Goal: Information Seeking & Learning: Compare options

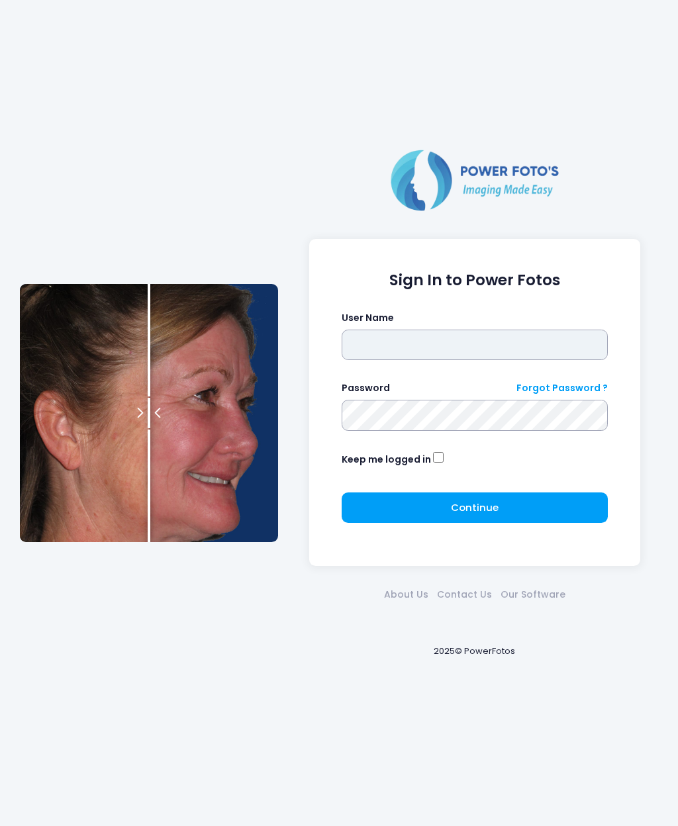
click at [391, 344] on input "text" at bounding box center [475, 345] width 267 height 30
type input "********"
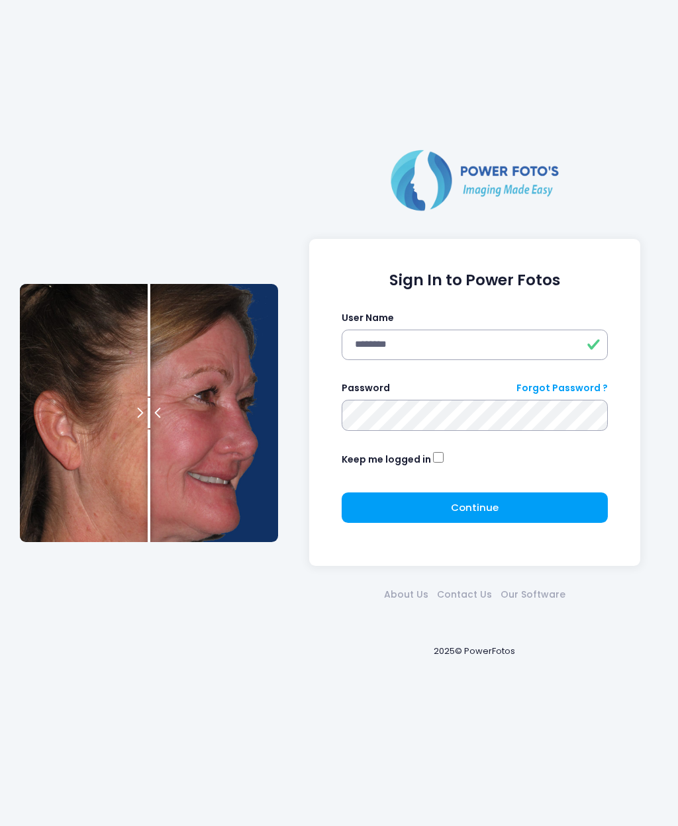
click at [471, 509] on span "Continue" at bounding box center [475, 508] width 48 height 14
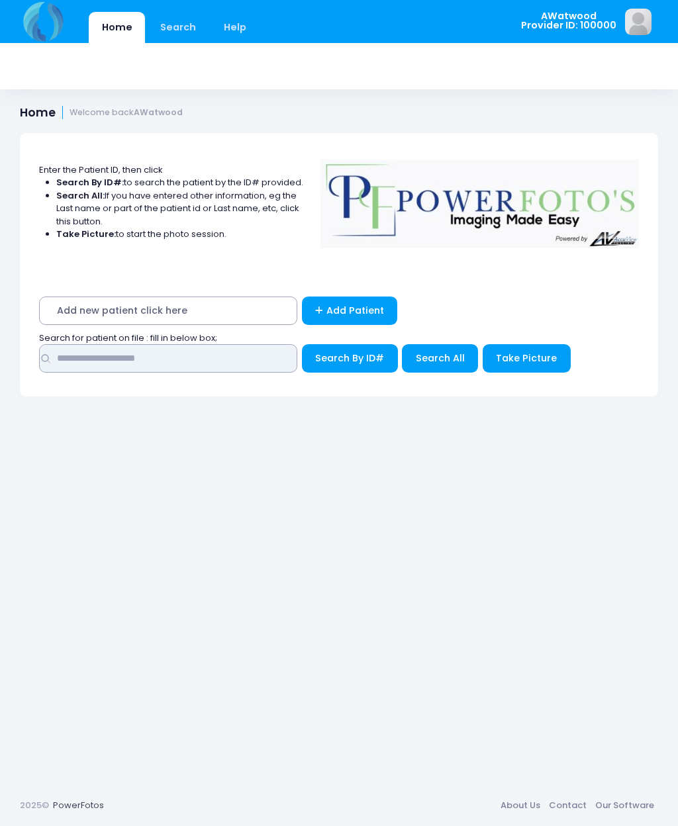
click at [75, 364] on input "text" at bounding box center [168, 358] width 258 height 28
type input "****"
click at [440, 348] on button "Search All" at bounding box center [440, 358] width 76 height 28
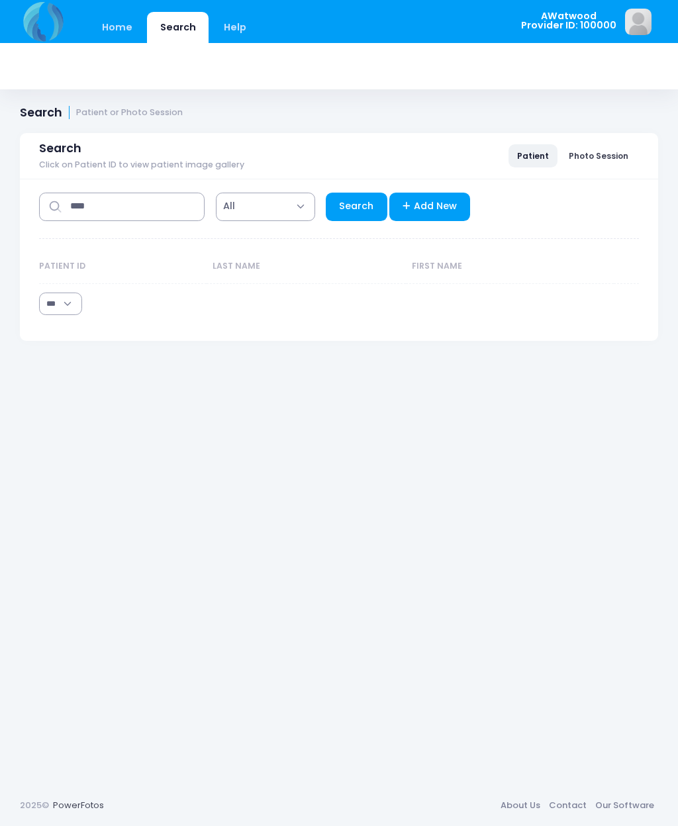
select select "***"
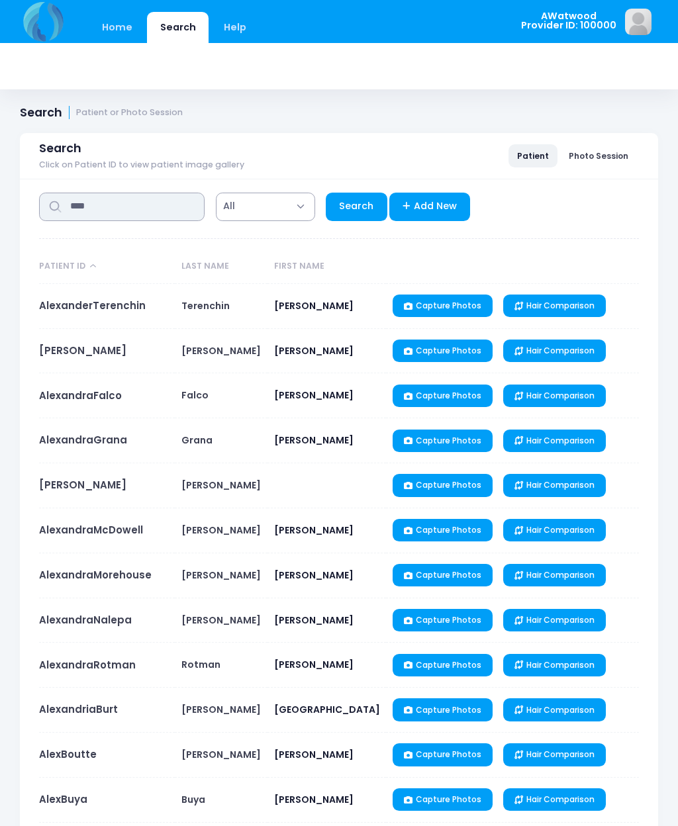
click at [120, 204] on input "****" at bounding box center [122, 207] width 166 height 28
type input "*"
type input "*******"
click at [356, 205] on link "Search" at bounding box center [357, 207] width 62 height 28
select select "***"
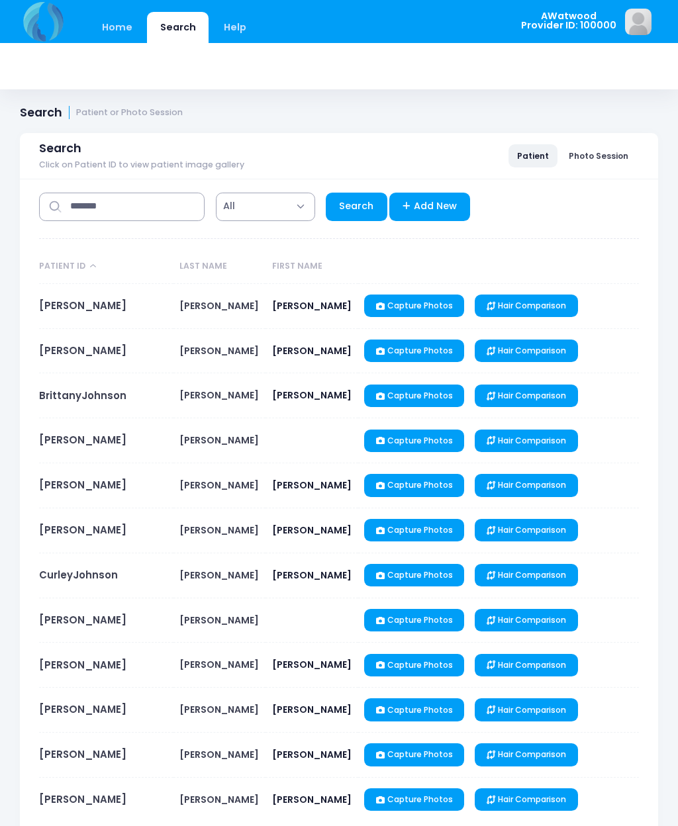
click at [73, 311] on link "AlexJohnson" at bounding box center [82, 306] width 87 height 14
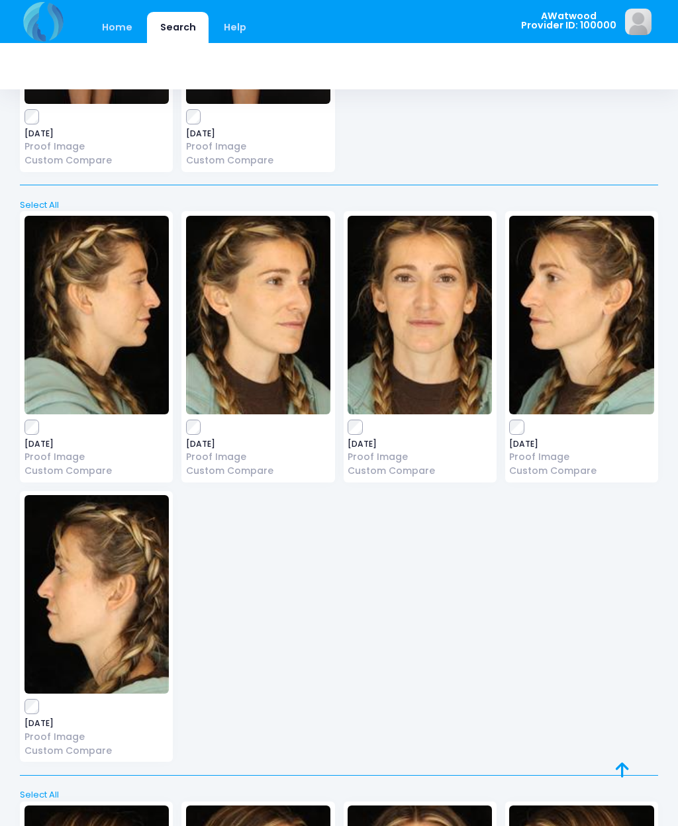
scroll to position [2309, 0]
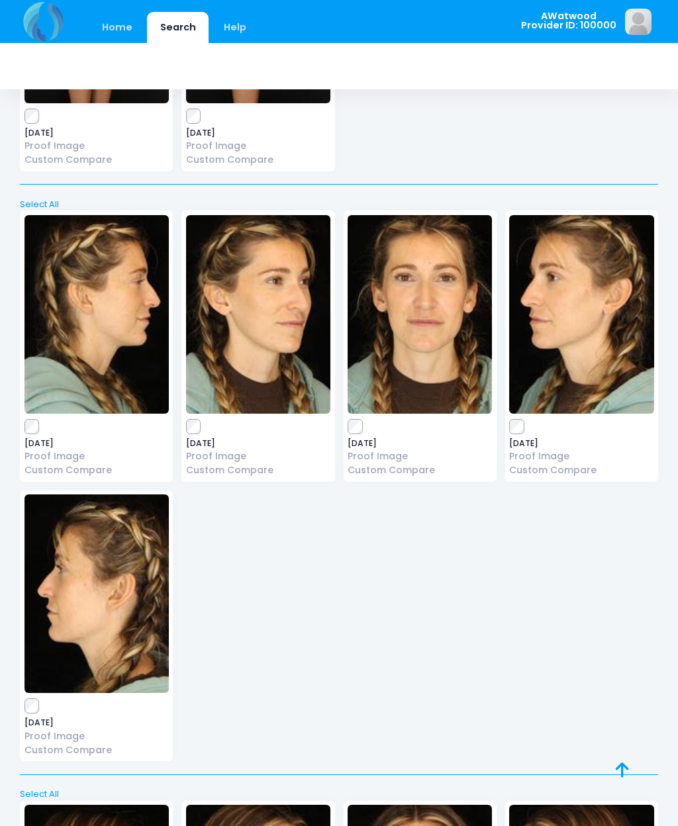
click at [427, 317] on img at bounding box center [420, 314] width 144 height 199
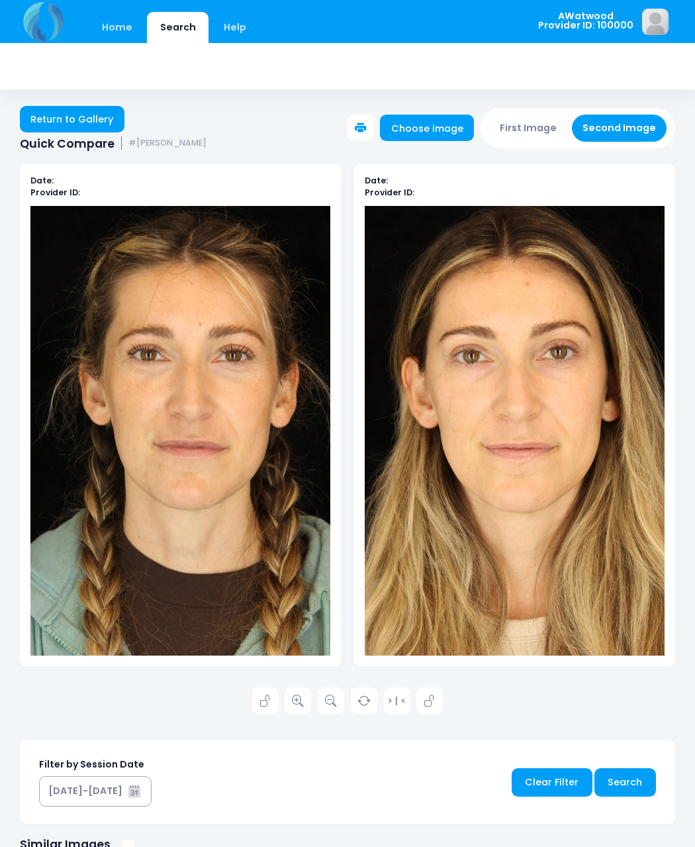
scroll to position [2, 0]
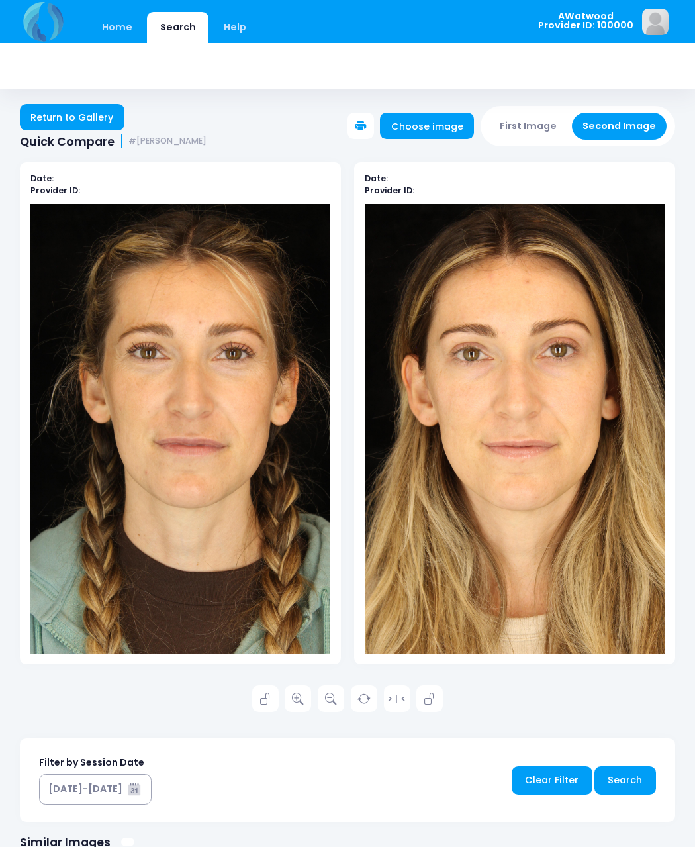
click at [300, 697] on icon at bounding box center [298, 699] width 12 height 12
click at [70, 117] on link "Return to Gallery" at bounding box center [72, 117] width 105 height 26
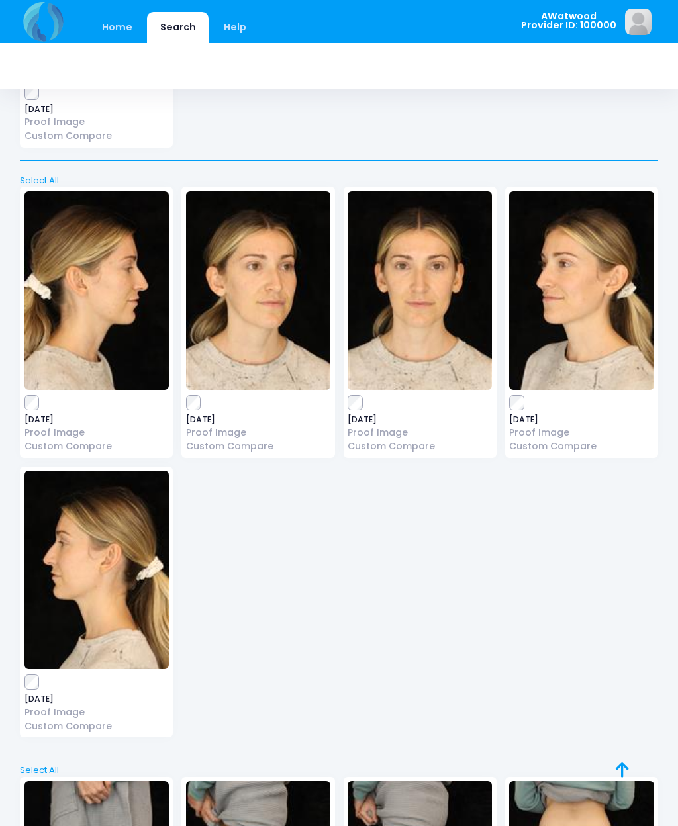
scroll to position [1149, 0]
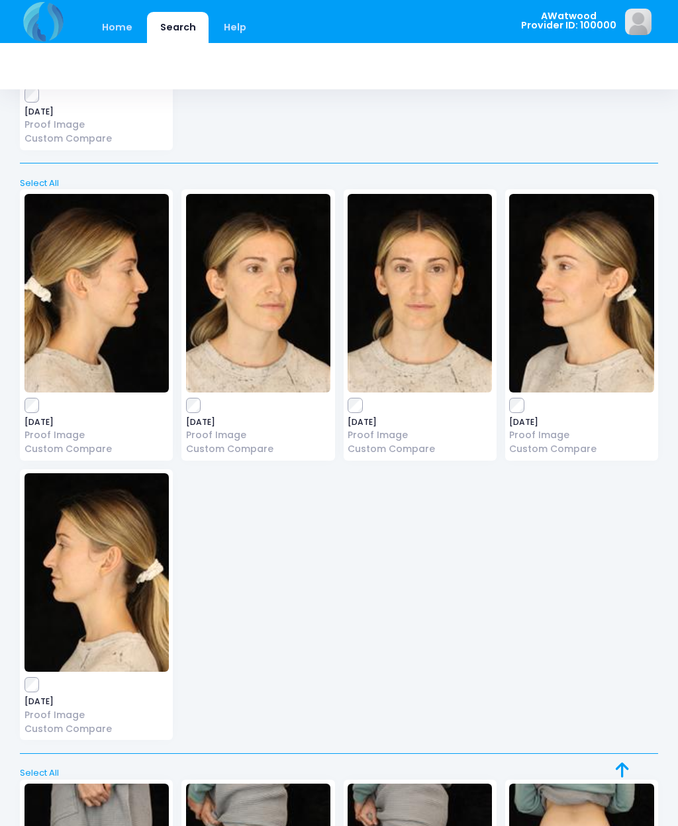
click at [425, 284] on img at bounding box center [420, 293] width 144 height 199
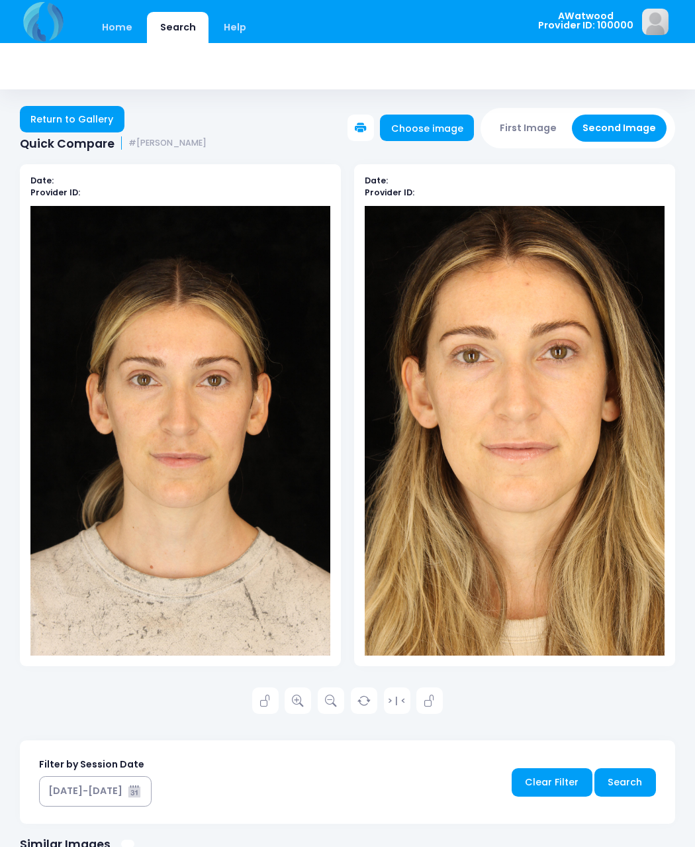
scroll to position [2, 0]
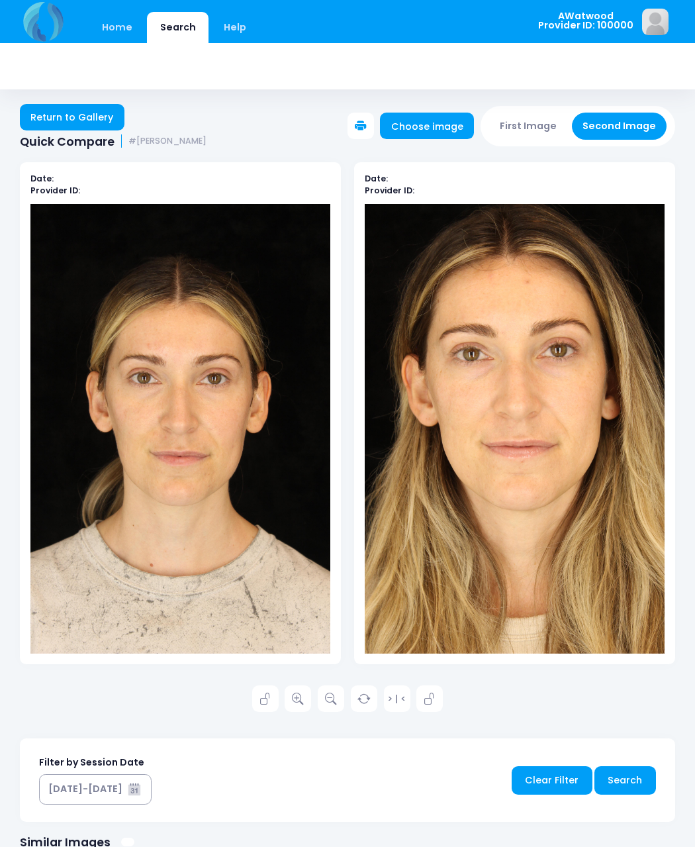
click at [307, 700] on link at bounding box center [298, 698] width 26 height 26
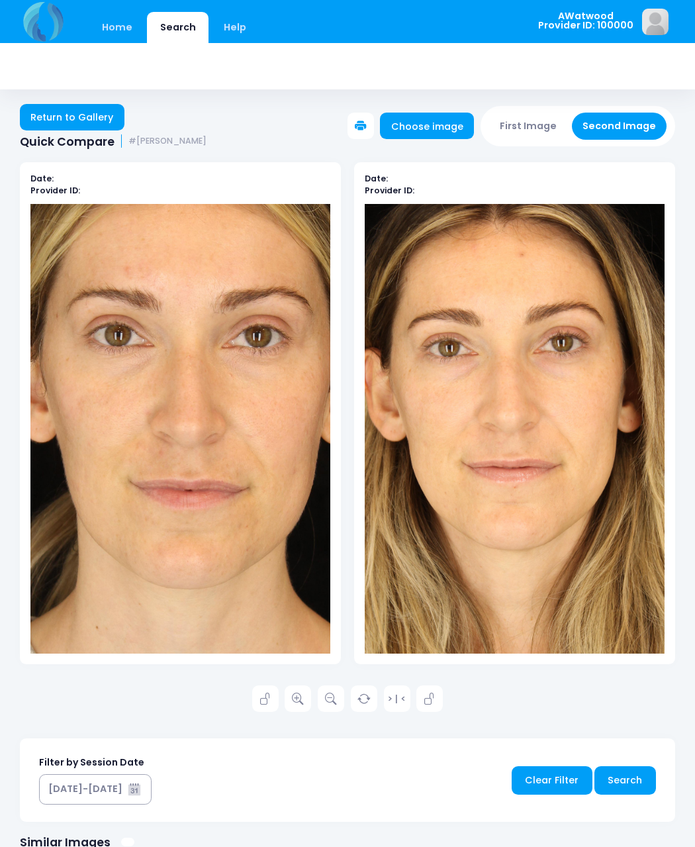
click at [95, 119] on link "Return to Gallery" at bounding box center [72, 117] width 105 height 26
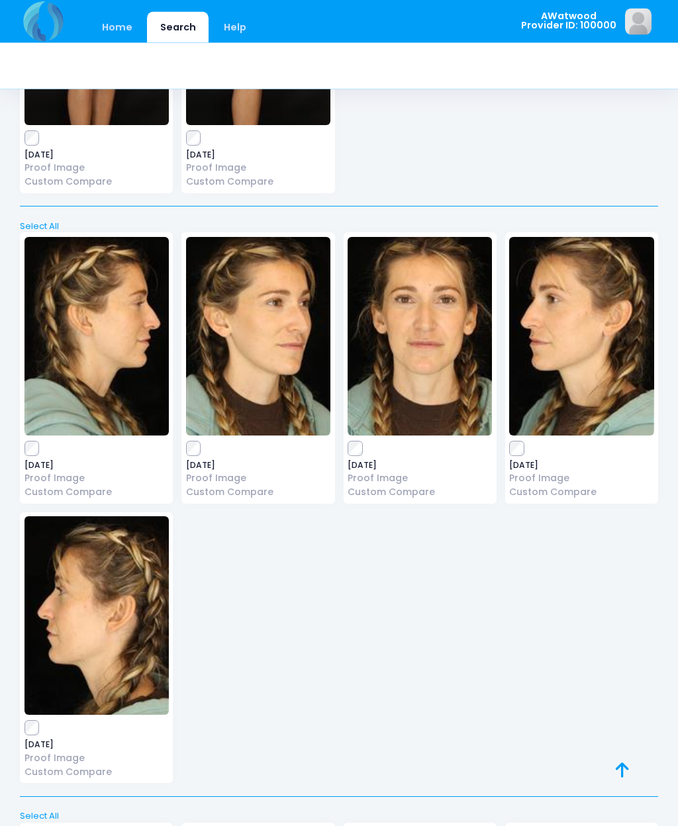
scroll to position [2288, 0]
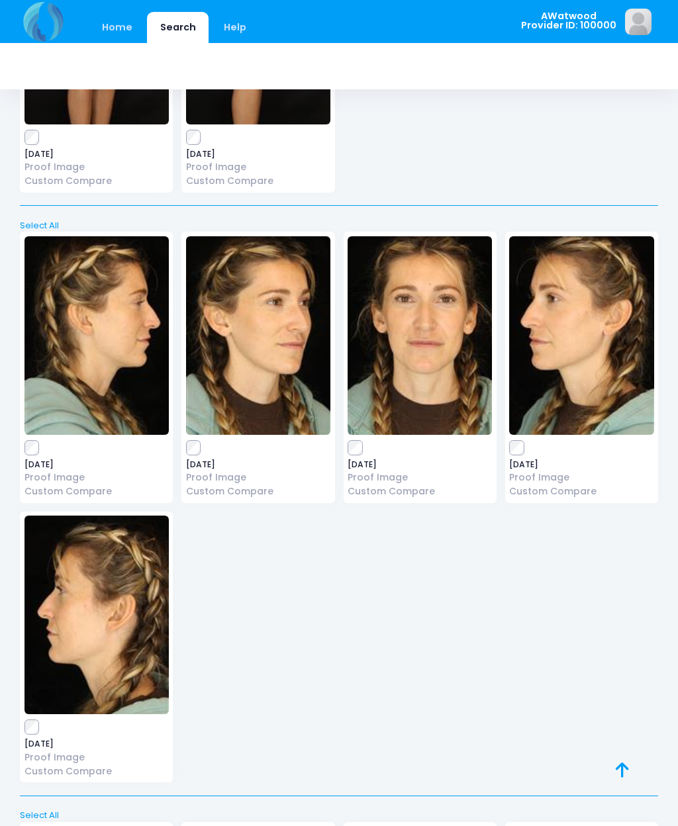
click at [418, 317] on img at bounding box center [420, 335] width 144 height 199
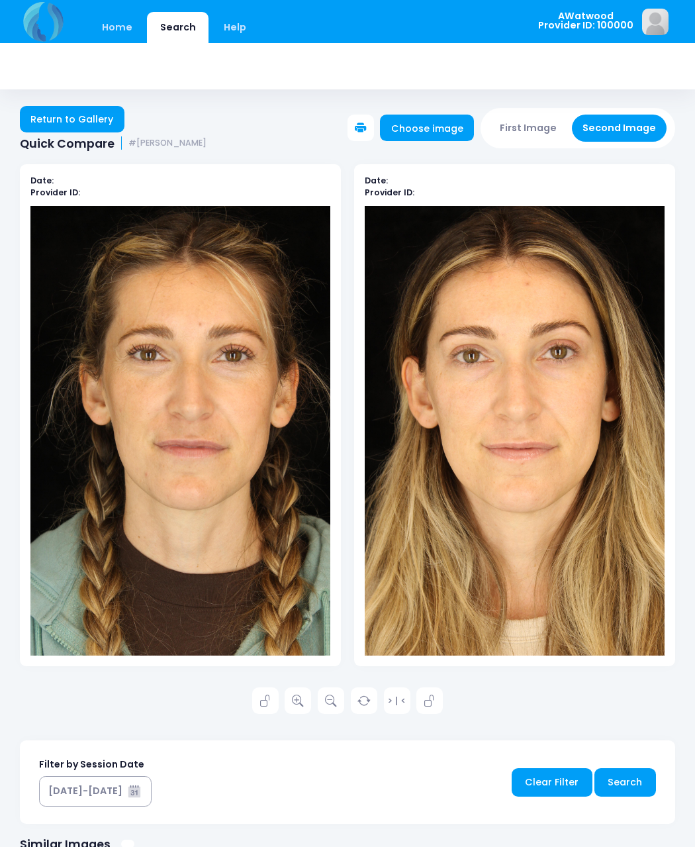
scroll to position [2, 0]
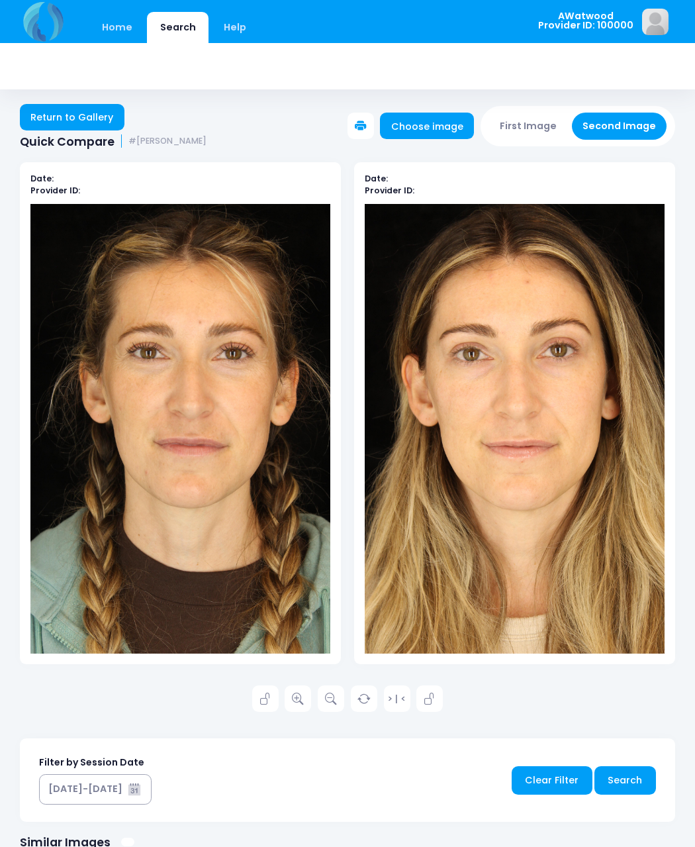
click at [303, 701] on icon at bounding box center [298, 699] width 12 height 12
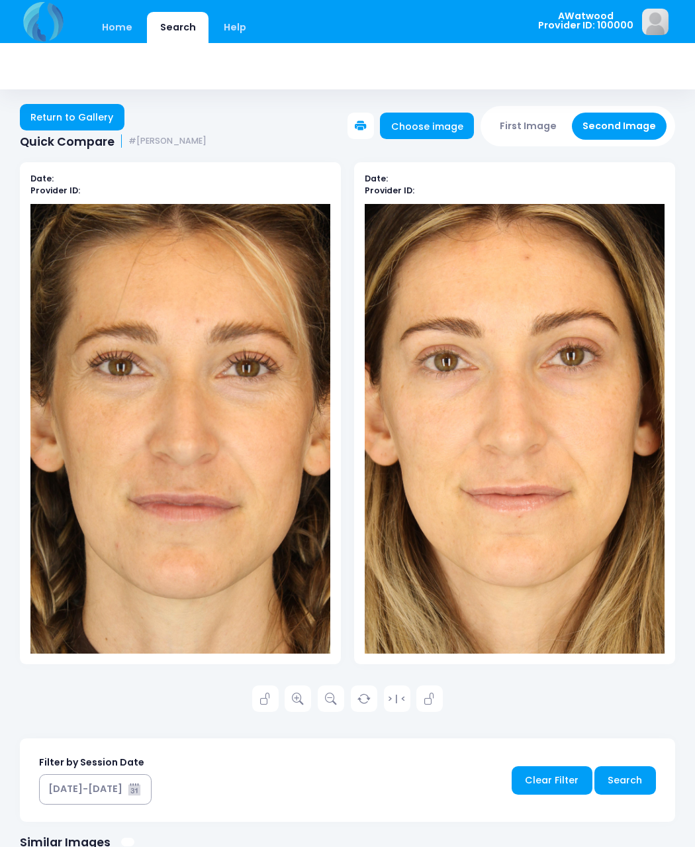
click at [269, 701] on icon at bounding box center [266, 699] width 12 height 12
click at [436, 701] on link at bounding box center [429, 698] width 26 height 26
click at [424, 689] on link at bounding box center [429, 698] width 26 height 26
click at [252, 693] on link at bounding box center [265, 698] width 26 height 26
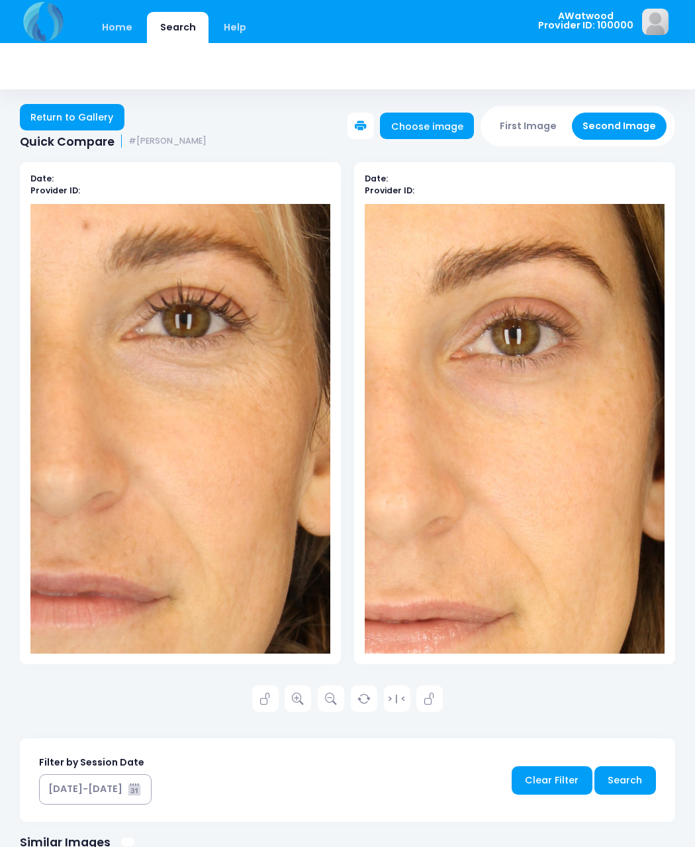
click at [87, 120] on link "Return to Gallery" at bounding box center [72, 117] width 105 height 26
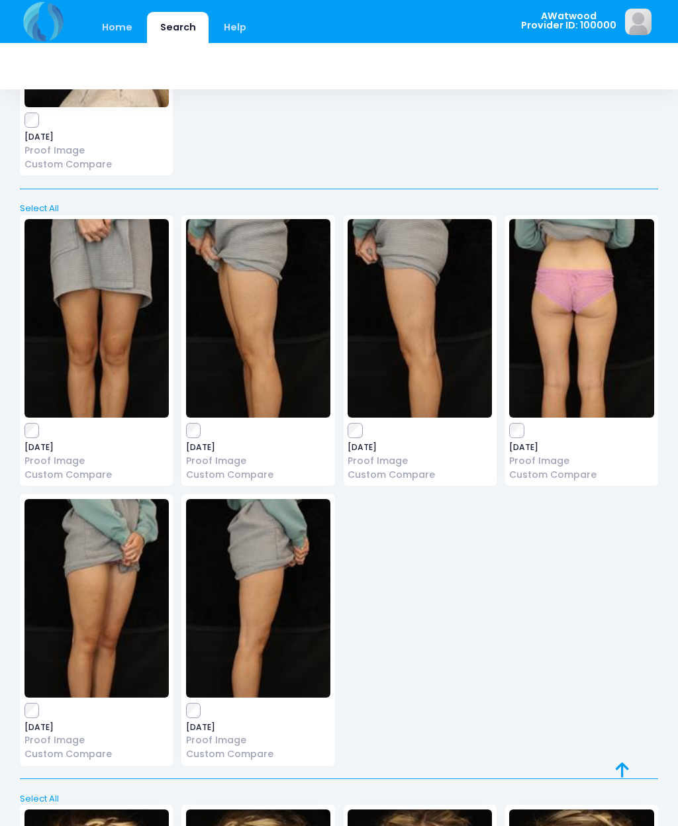
scroll to position [1669, 0]
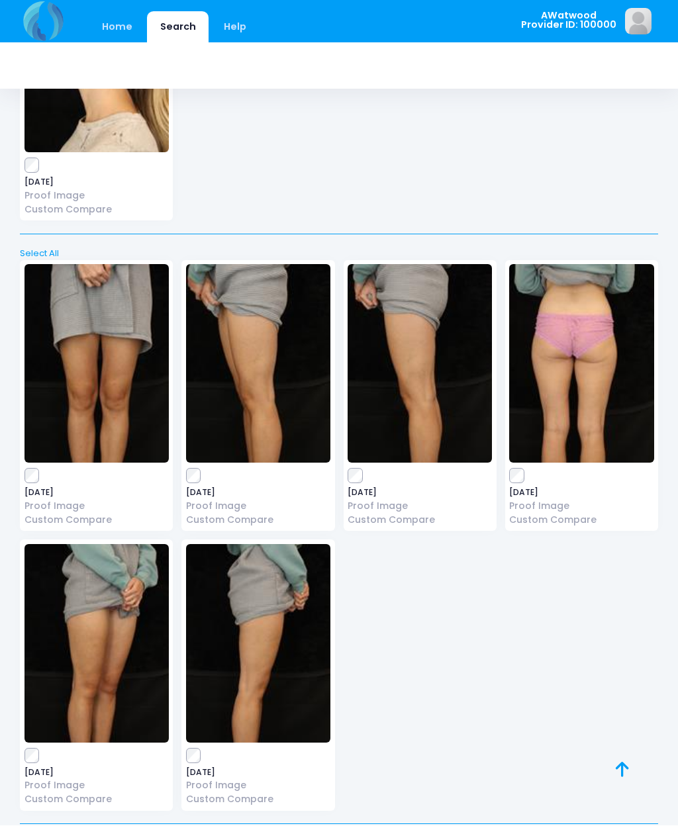
click at [526, 470] on label at bounding box center [581, 476] width 144 height 13
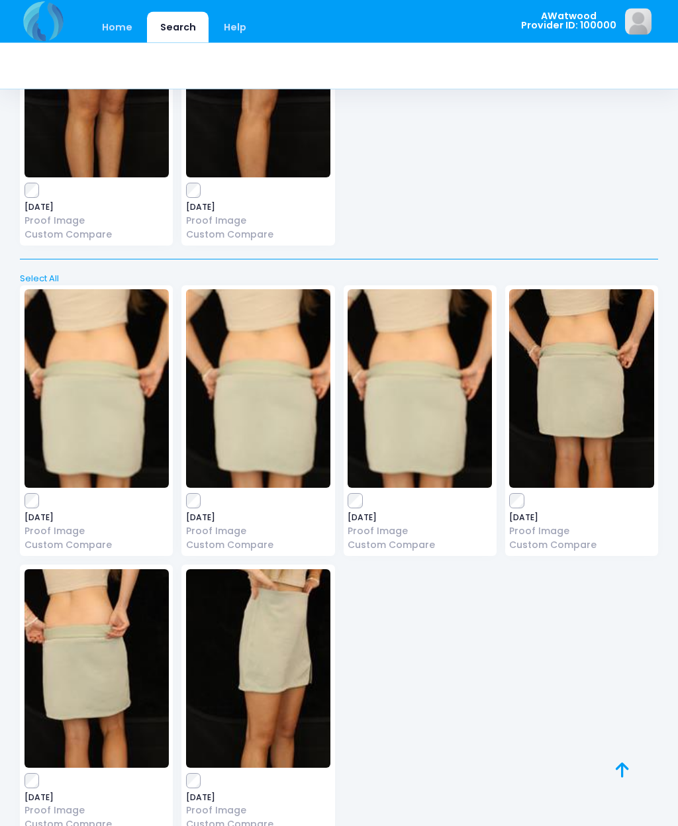
scroll to position [4011, 0]
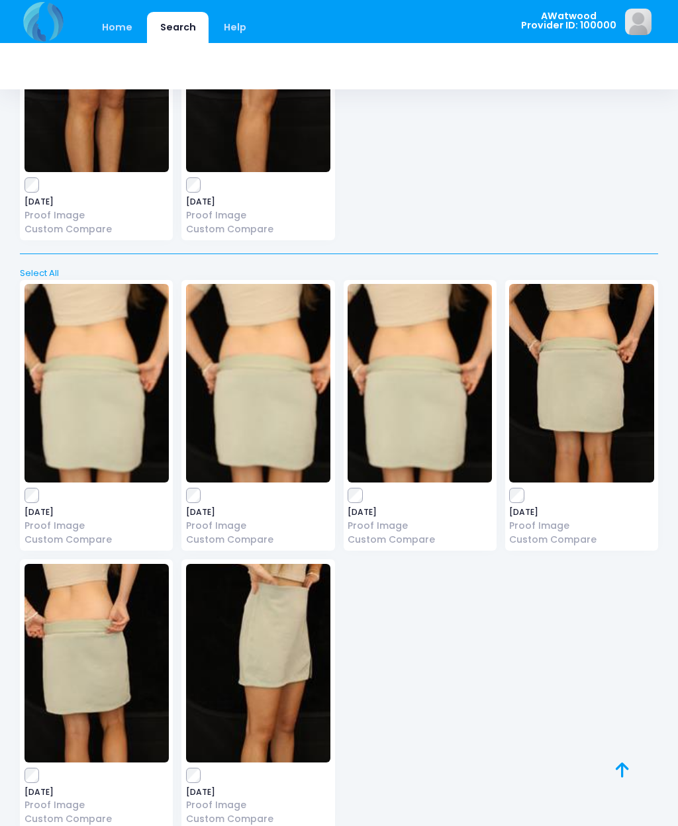
click at [526, 489] on label at bounding box center [581, 495] width 144 height 13
click at [634, 806] on link at bounding box center [637, 785] width 42 height 42
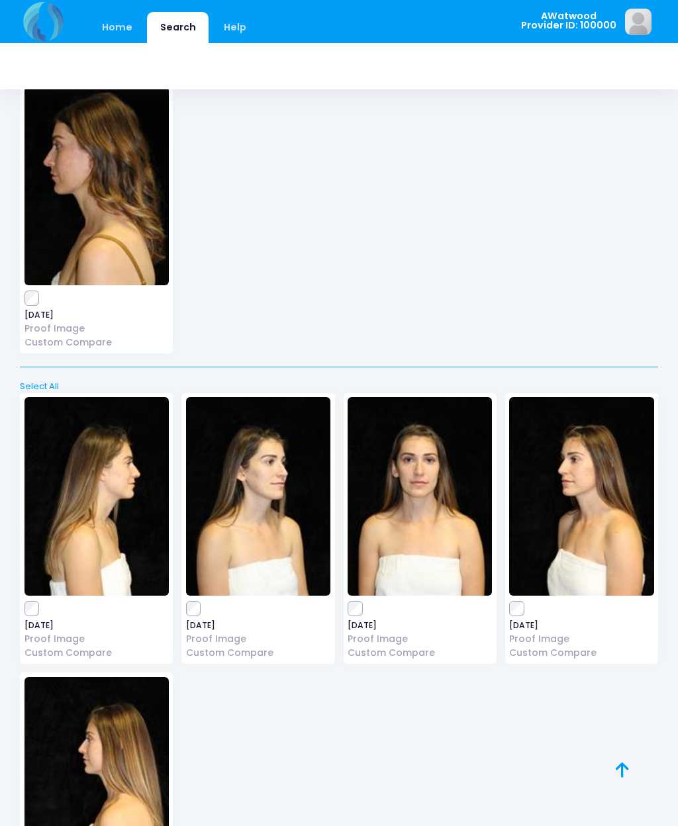
scroll to position [0, 0]
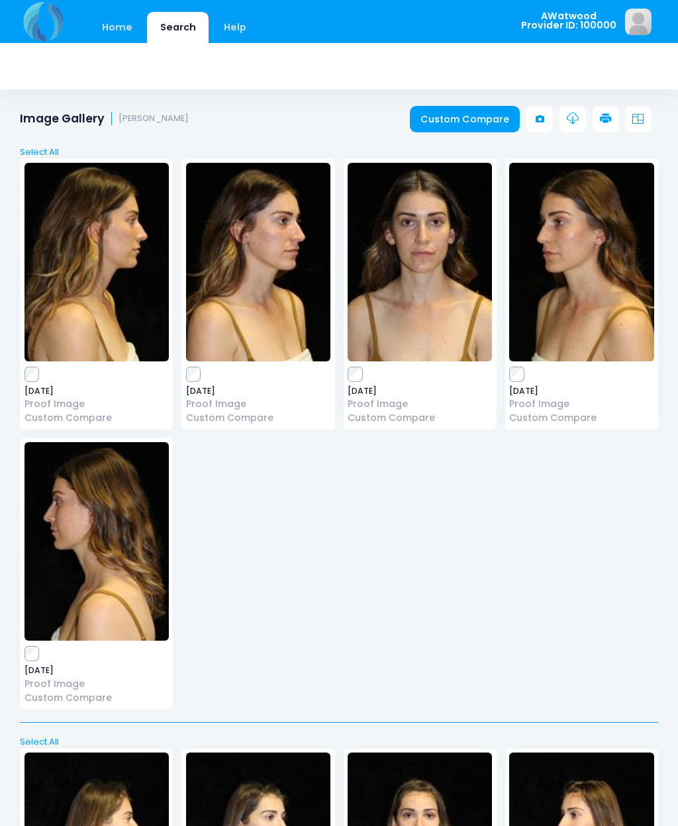
click at [487, 118] on link "Custom Compare" at bounding box center [465, 119] width 111 height 26
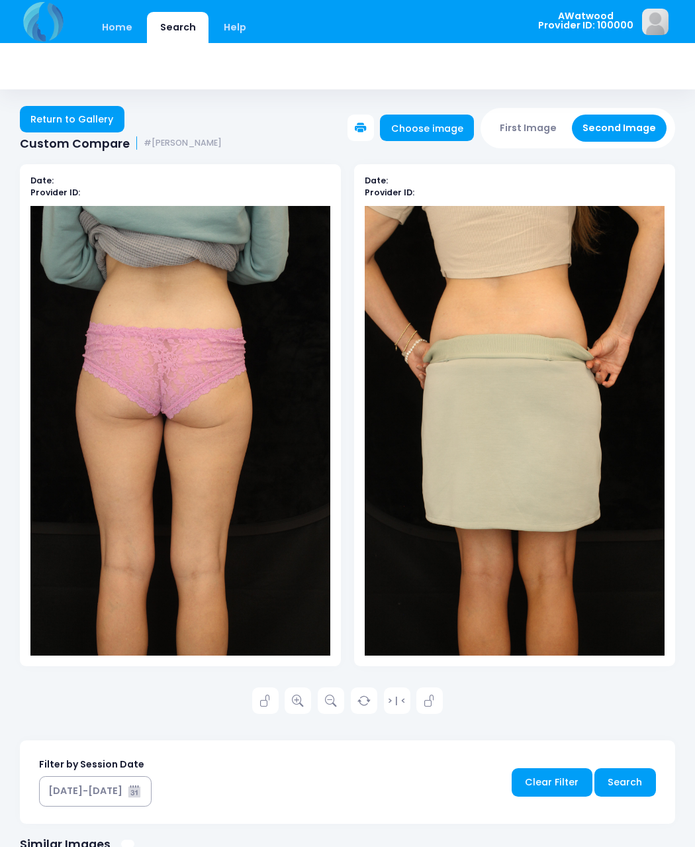
scroll to position [2, 0]
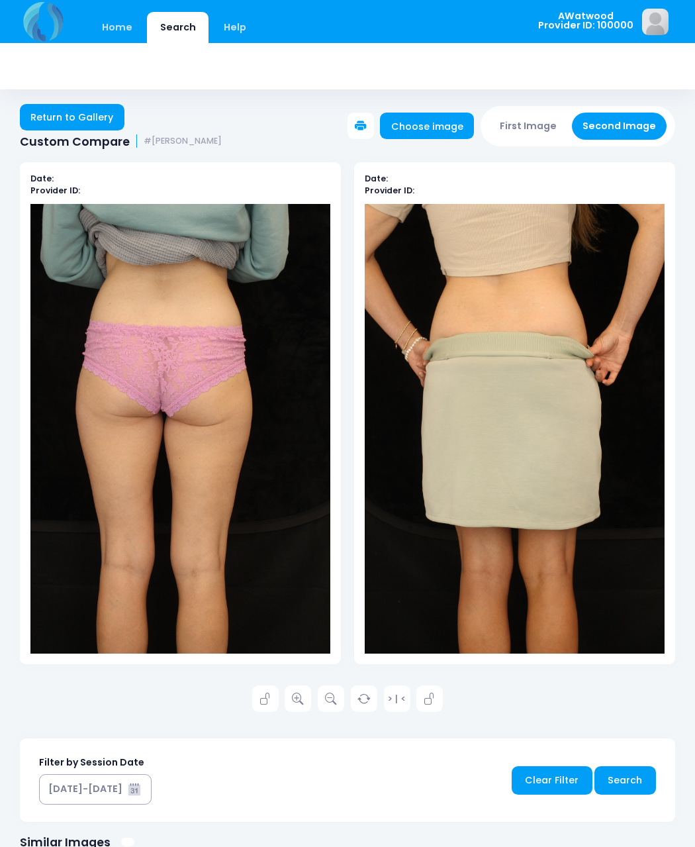
click at [298, 697] on icon at bounding box center [298, 699] width 12 height 12
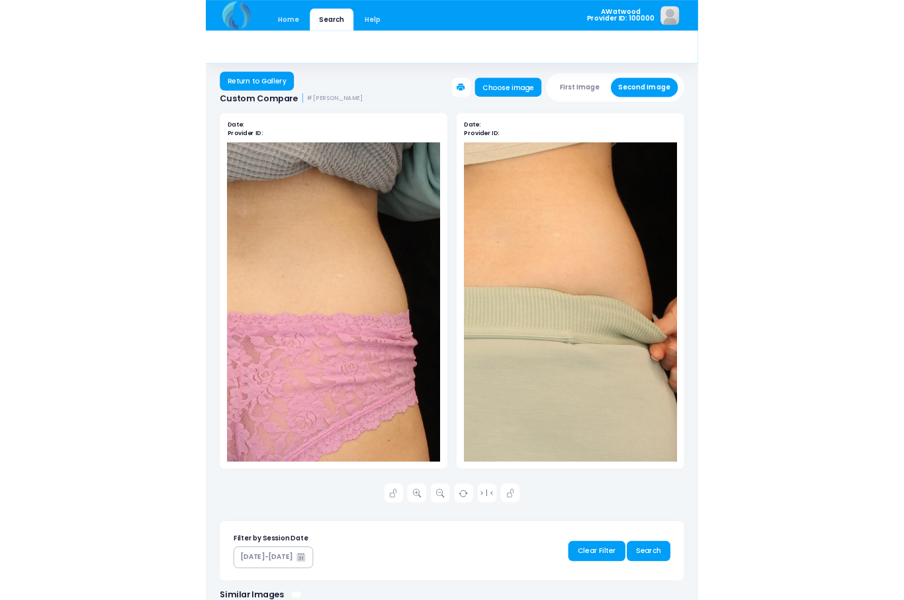
scroll to position [167, 0]
